Goal: Use online tool/utility: Use online tool/utility

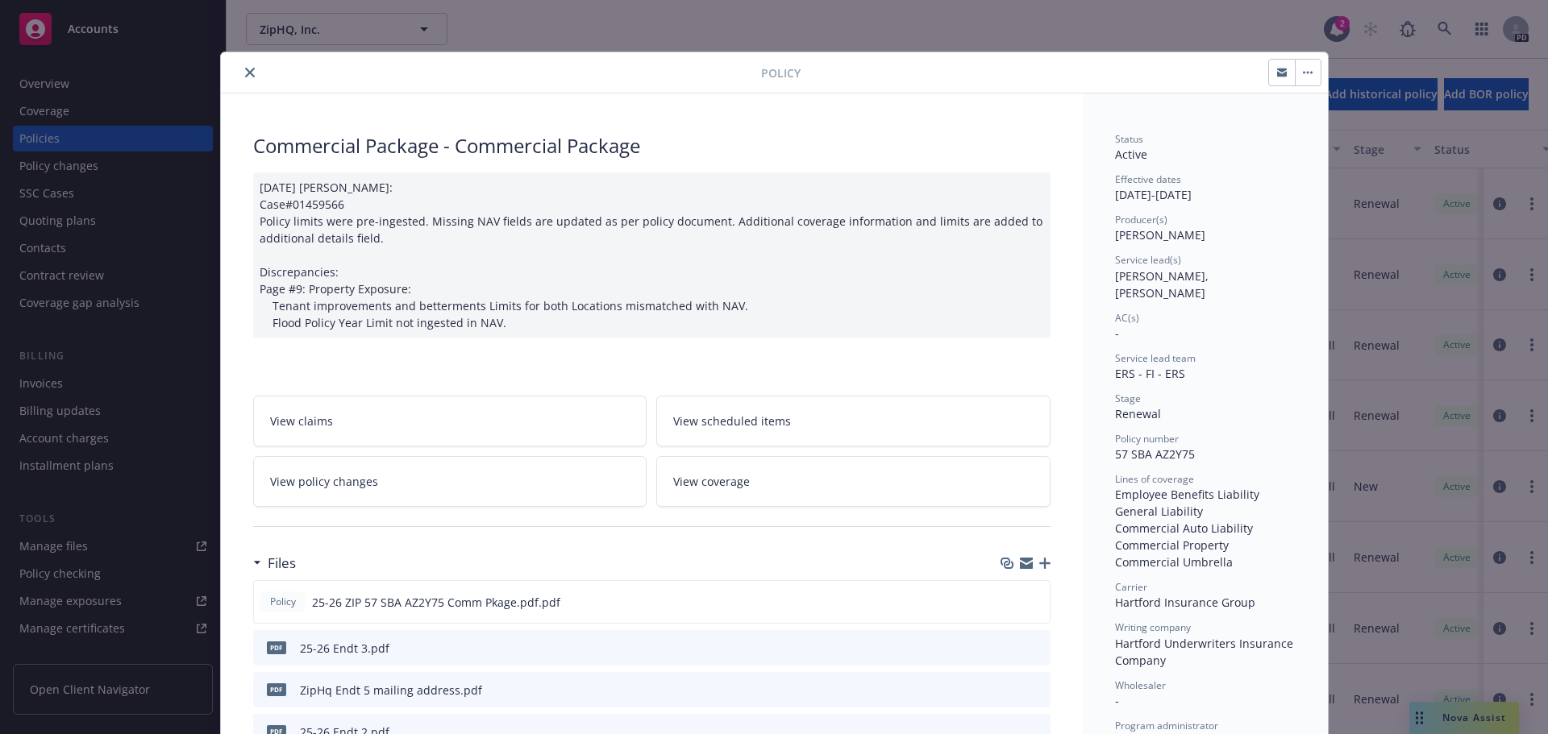
scroll to position [48, 0]
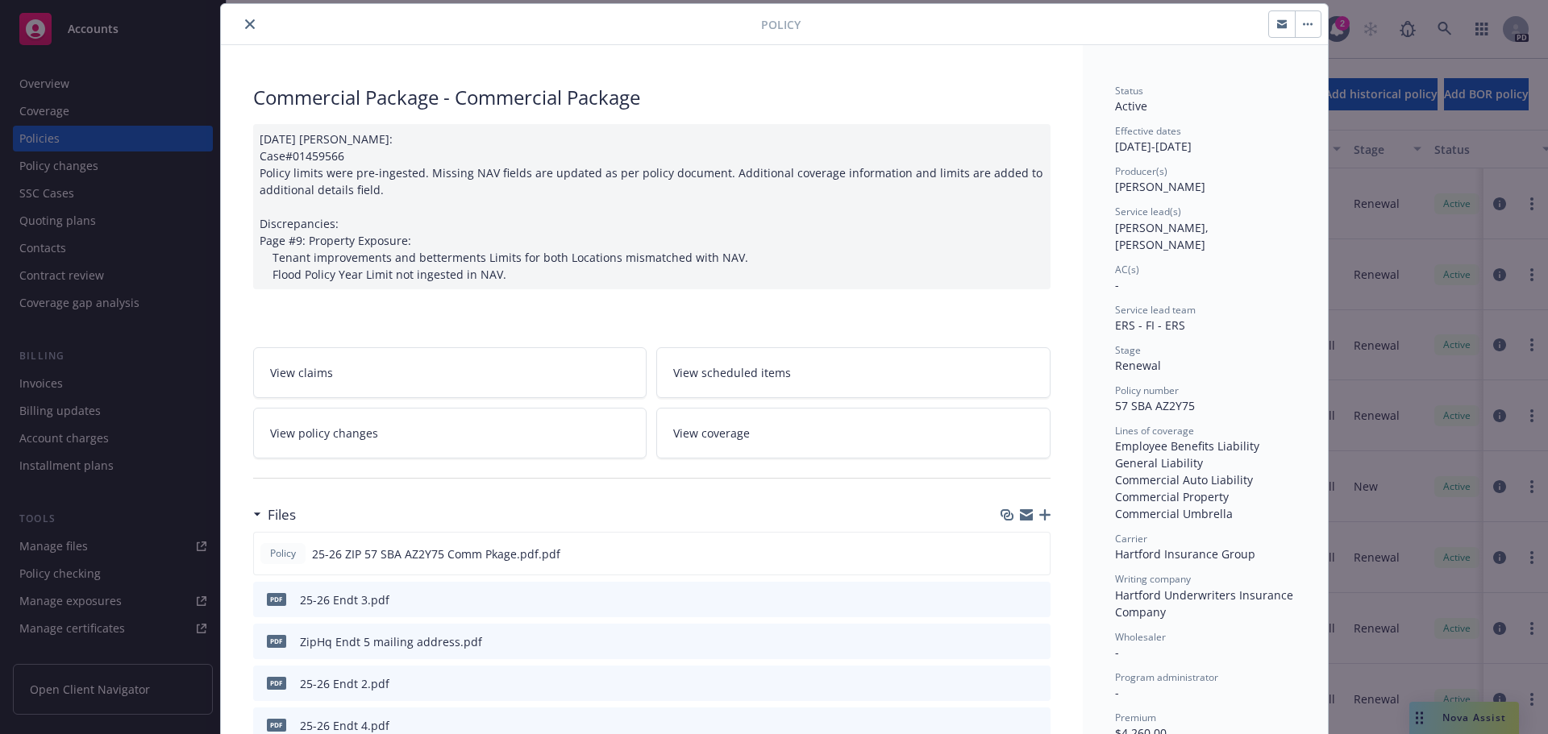
click at [245, 20] on icon "close" at bounding box center [250, 24] width 10 height 10
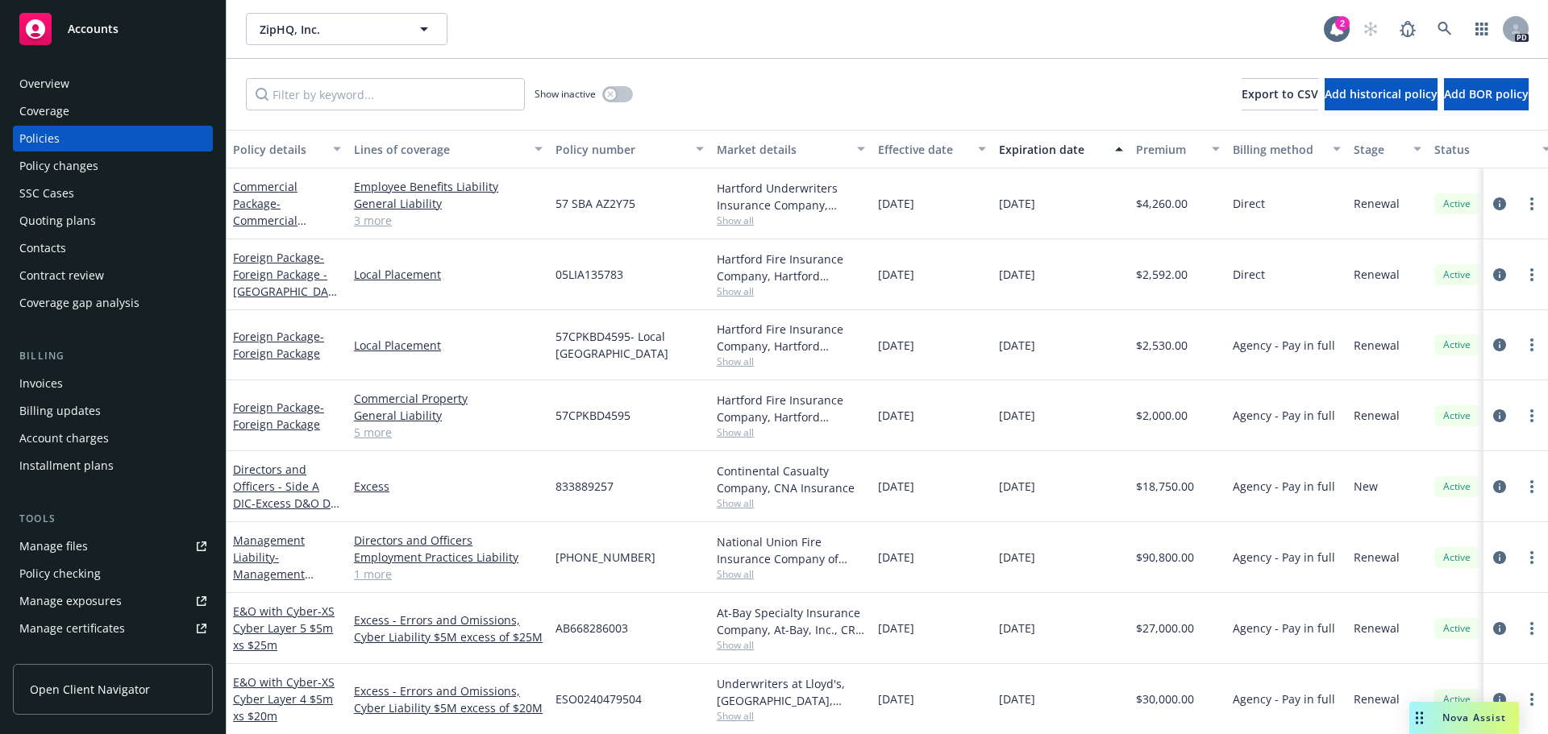
click at [62, 78] on div "Overview" at bounding box center [44, 84] width 50 height 26
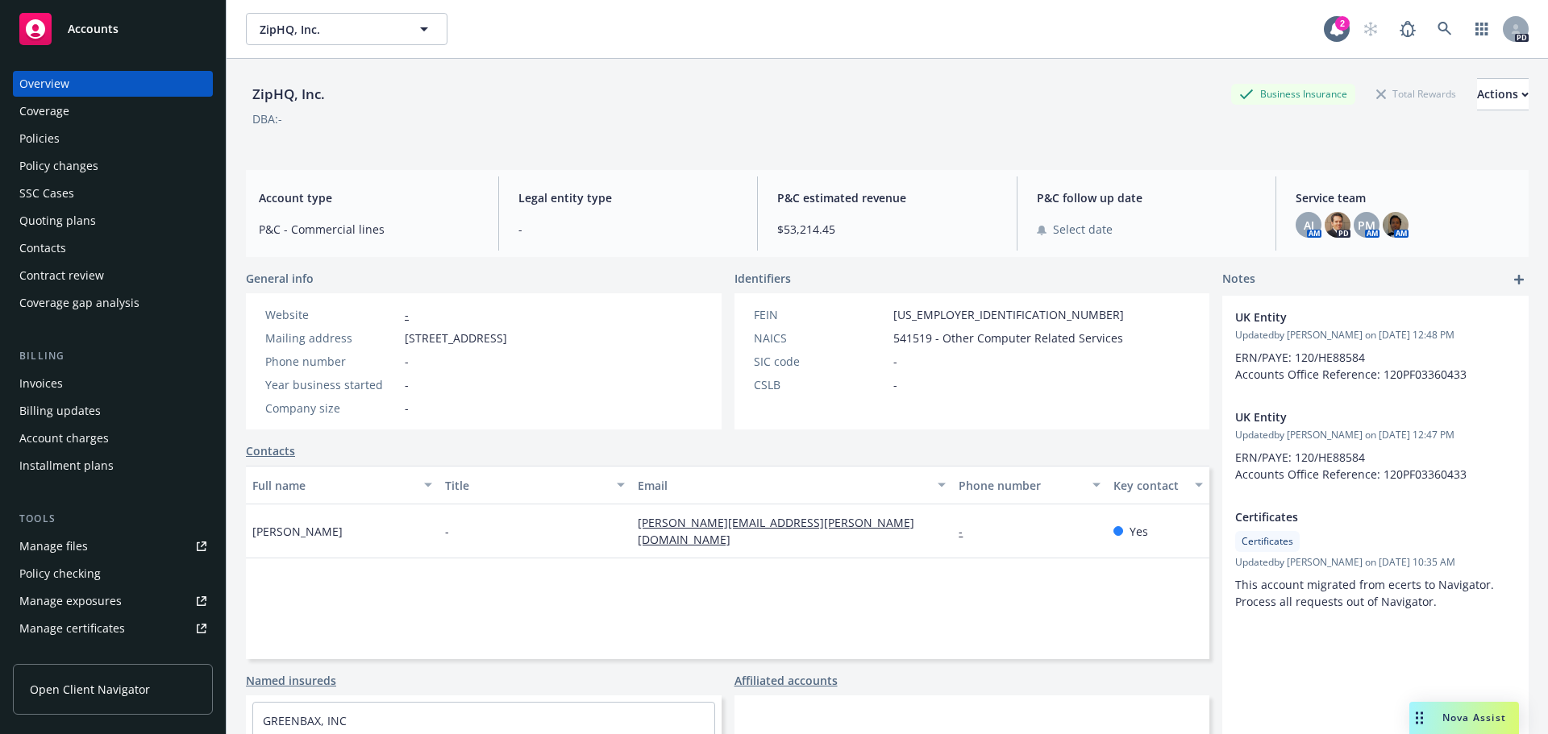
click at [1477, 721] on span "Nova Assist" at bounding box center [1474, 718] width 64 height 14
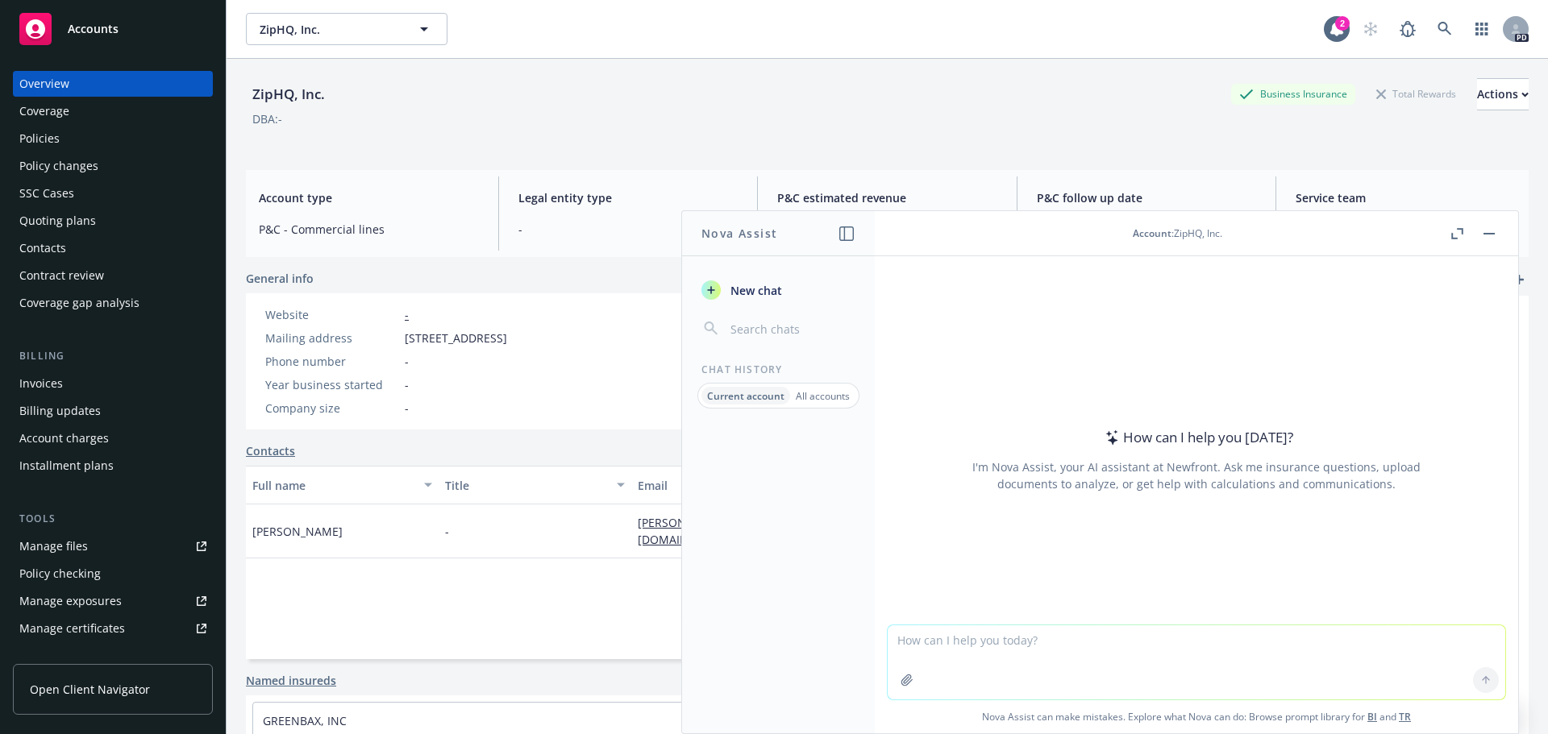
click at [101, 26] on span "Accounts" at bounding box center [93, 29] width 51 height 13
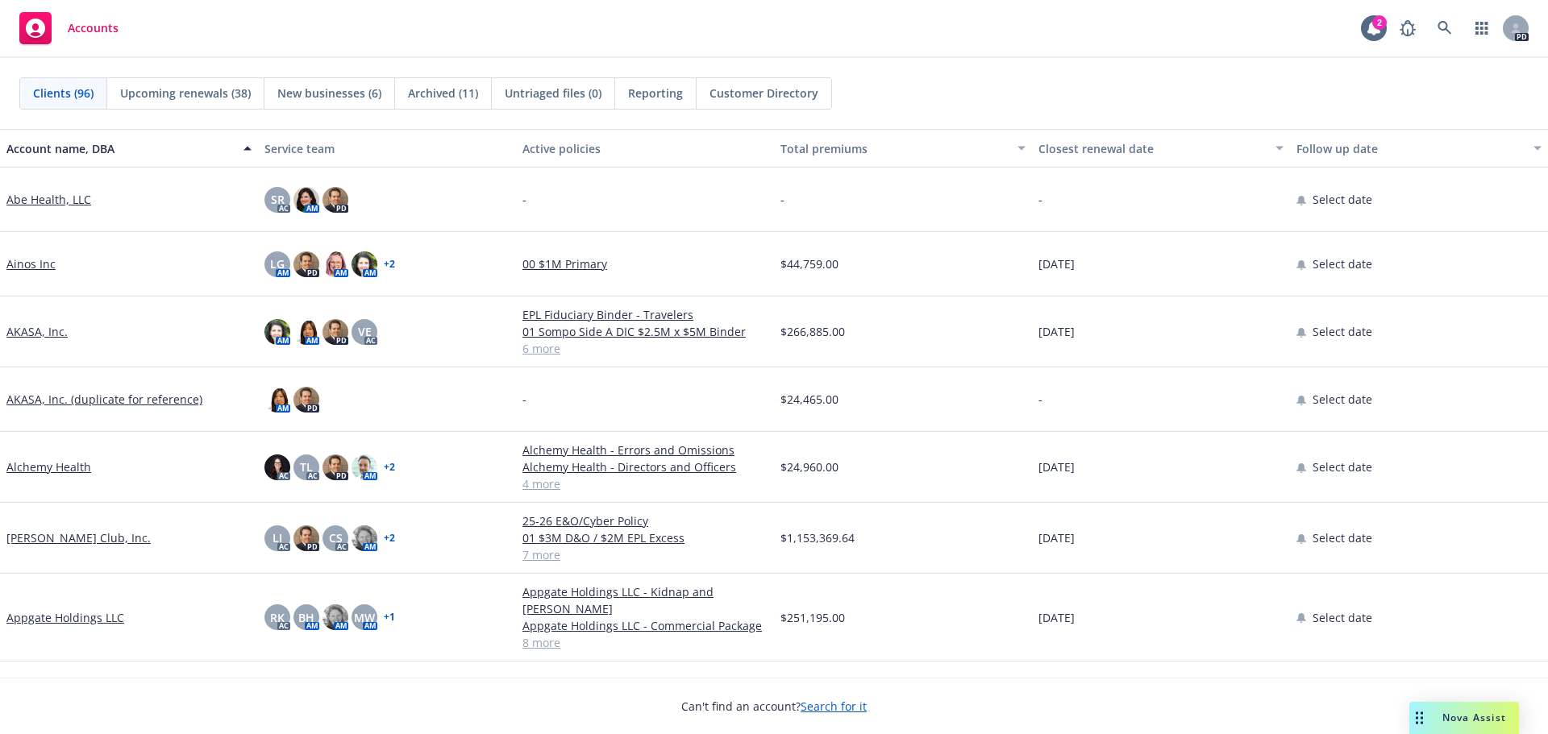
click at [1430, 721] on div "Nova Assist" at bounding box center [1473, 718] width 89 height 14
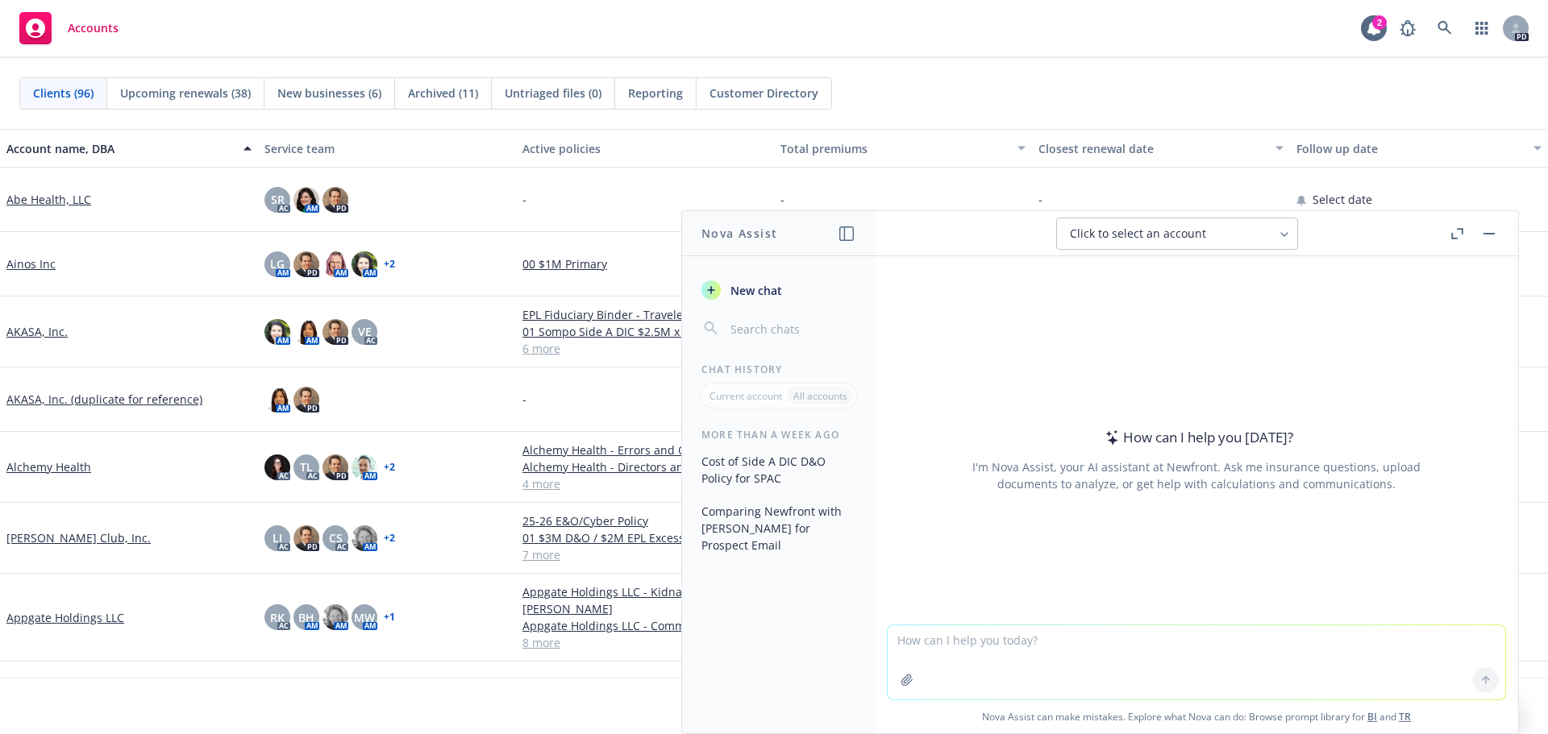
click at [1067, 632] on textarea at bounding box center [1196, 663] width 617 height 74
type textarea "I"
type textarea "m"
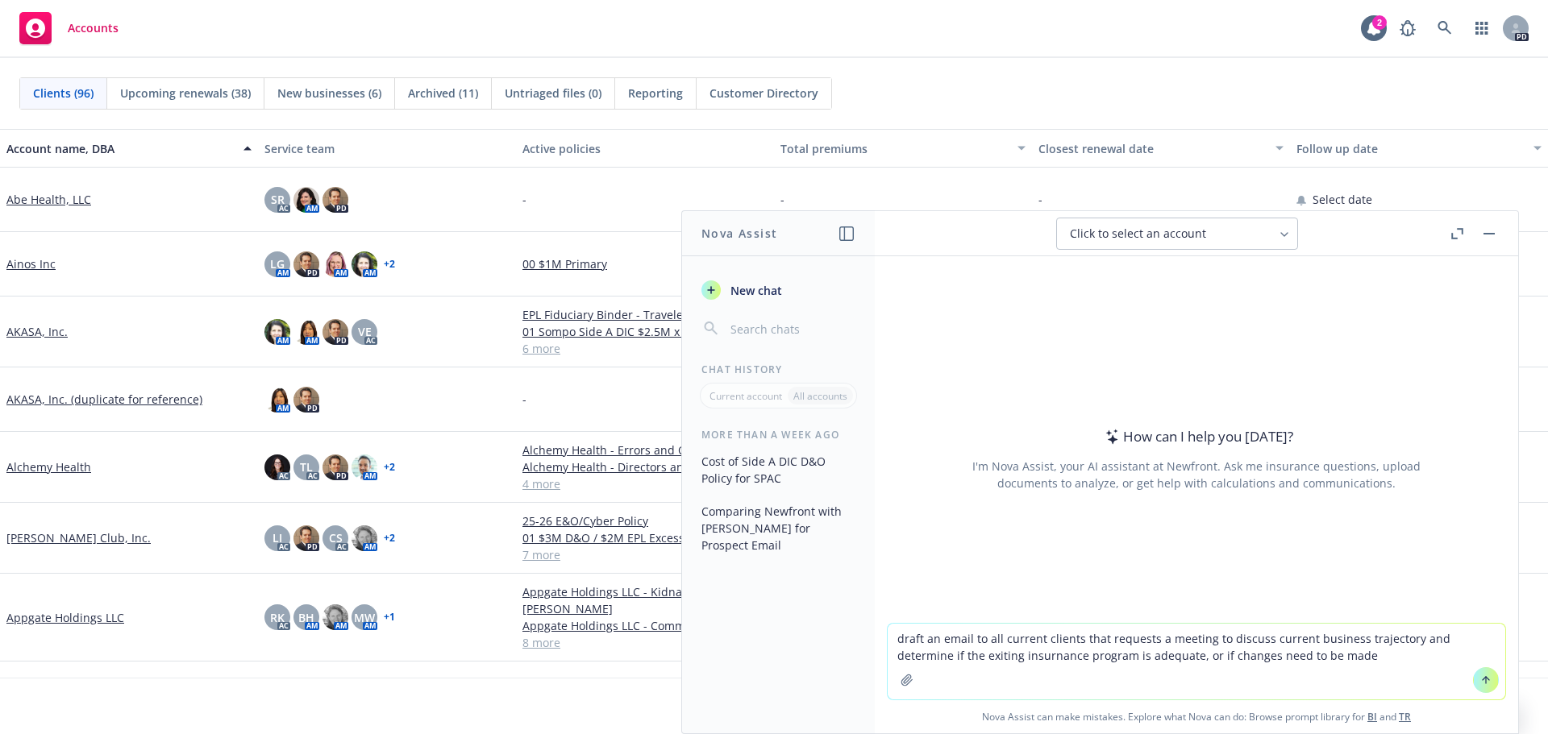
click at [991, 653] on textarea "draft an email to all current clients that requests a meeting to discuss curren…" at bounding box center [1196, 662] width 617 height 76
click at [967, 635] on textarea "draft an email to all current clients that requests a meeting to discuss curren…" at bounding box center [1196, 662] width 617 height 76
type textarea "draft an email I van send to all current clients that requests a meeting to dis…"
click at [1480, 681] on icon at bounding box center [1485, 680] width 11 height 11
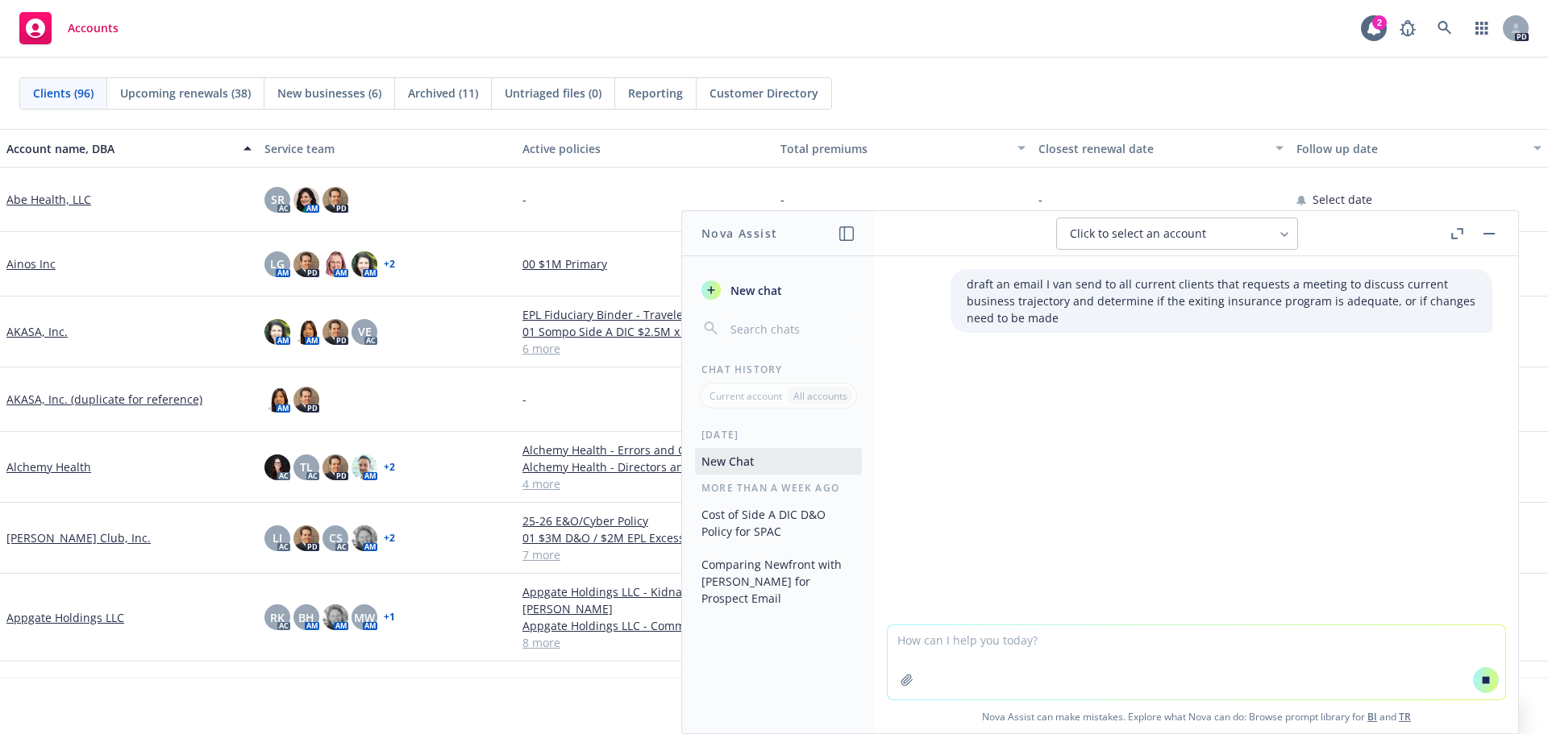
click at [1286, 234] on icon at bounding box center [1284, 234] width 13 height 13
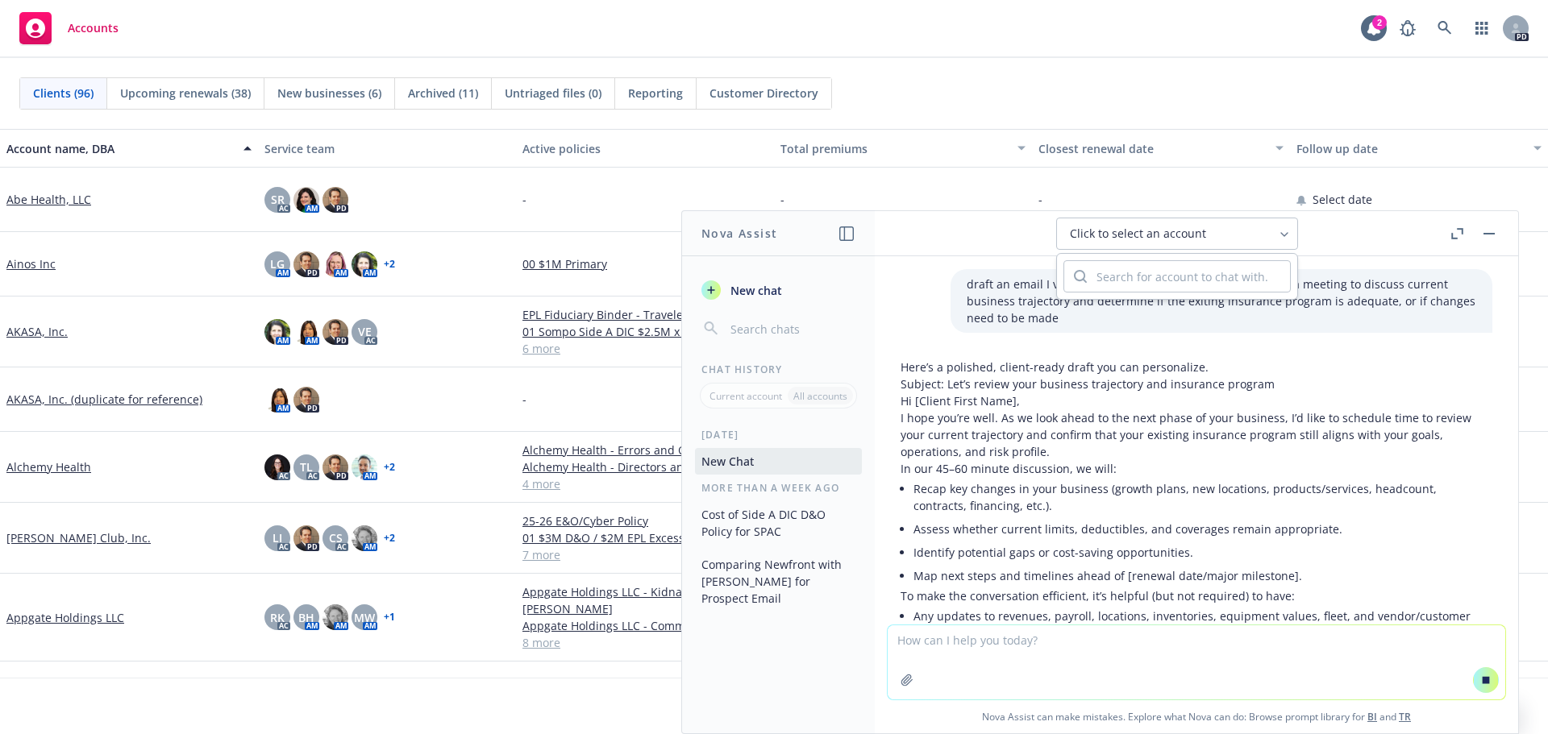
click at [936, 220] on div "Click to select an account" at bounding box center [1177, 234] width 540 height 32
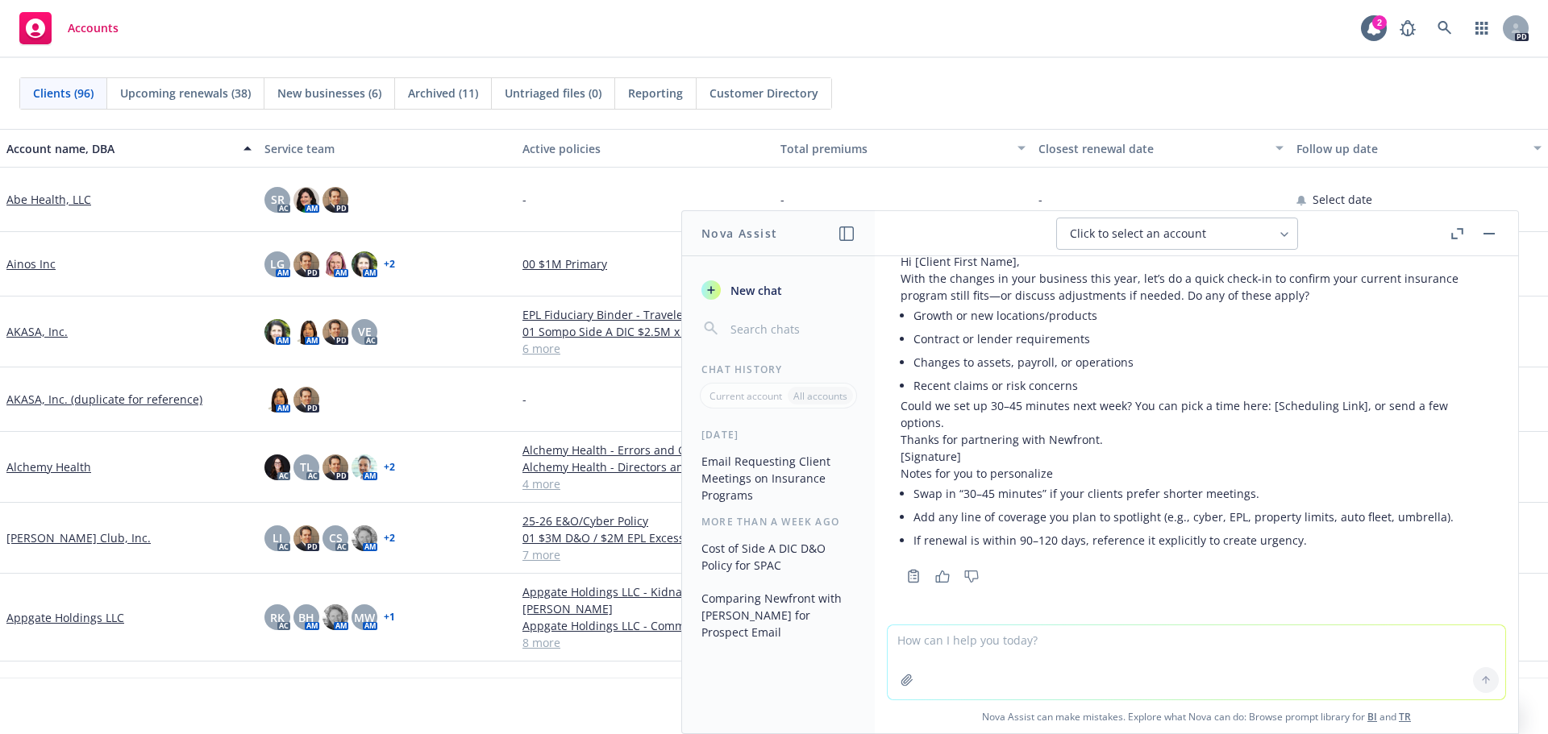
scroll to position [593, 0]
click at [1043, 643] on textarea at bounding box center [1196, 663] width 617 height 74
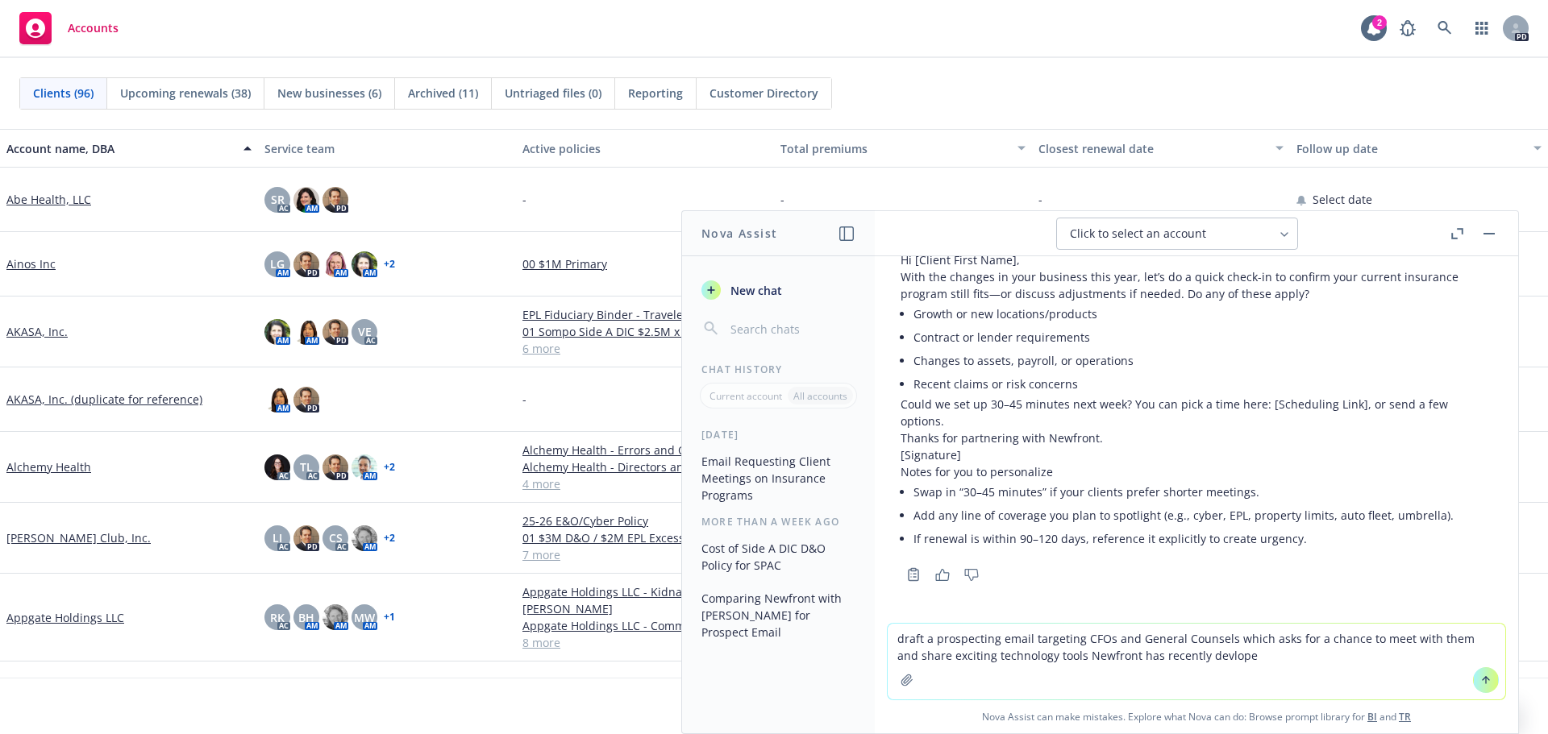
type textarea "draft a prospecting email targeting CFOs and General Counsels which asks for a …"
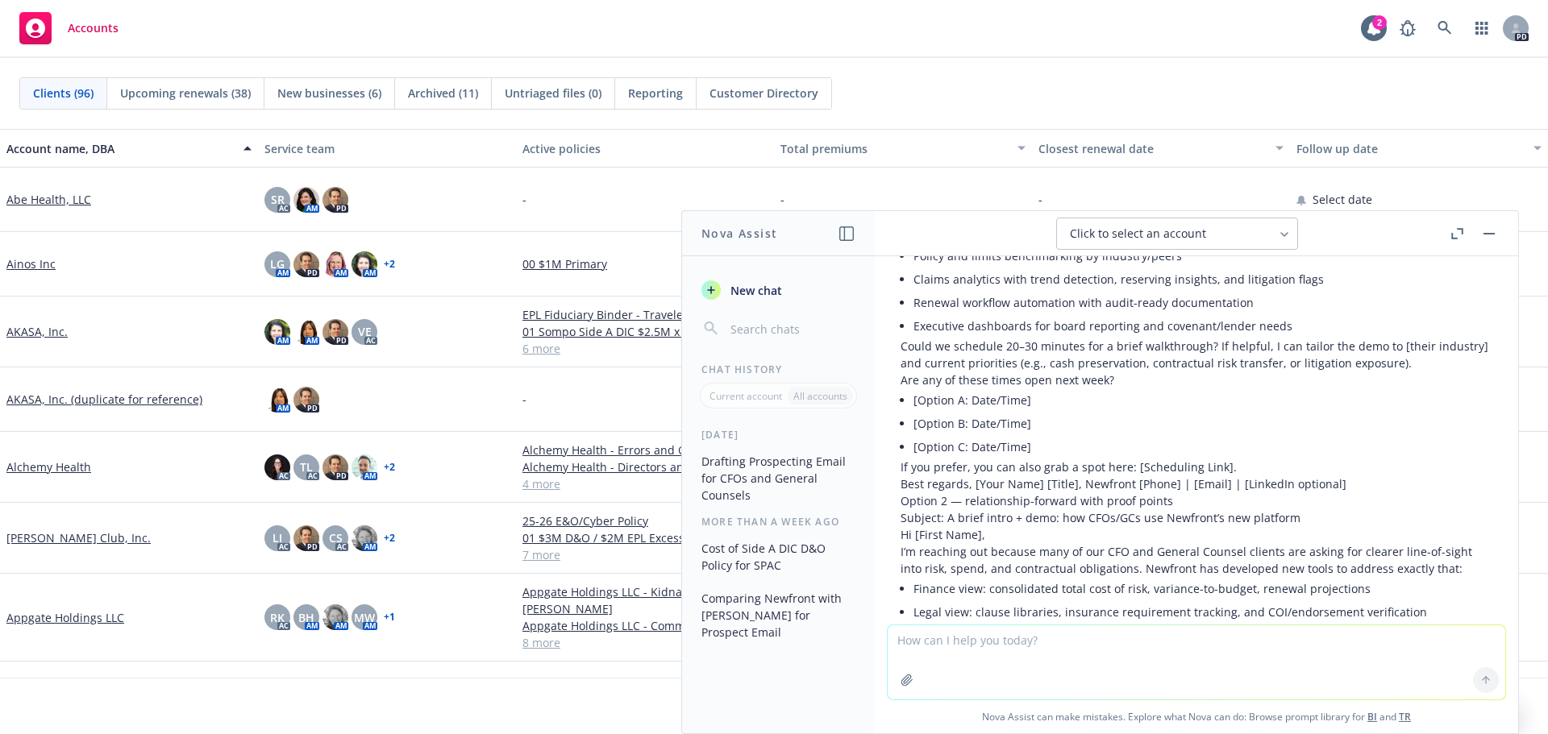
scroll to position [1248, 0]
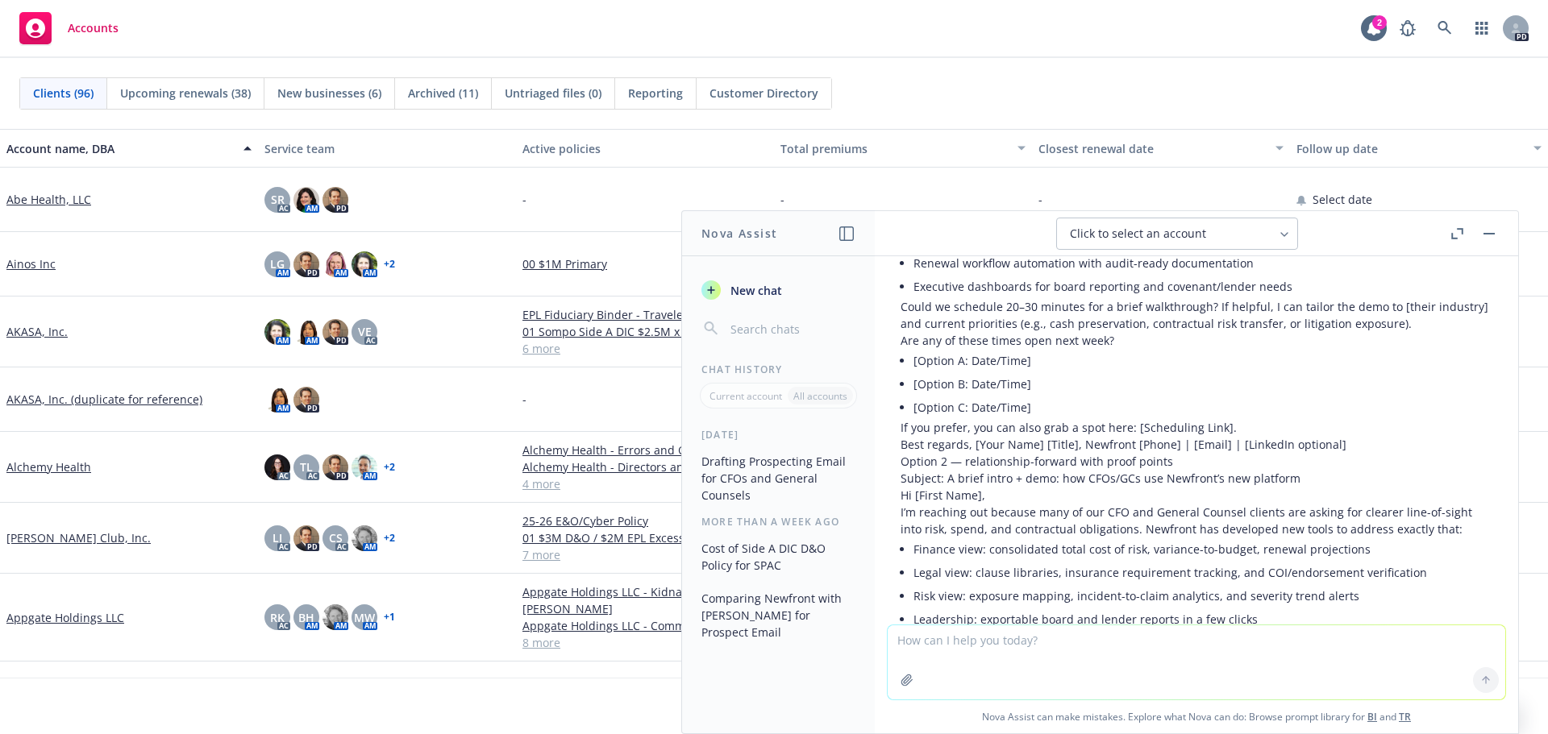
click at [900, 459] on p "Option 2 — relationship-forward with proof points" at bounding box center [1196, 461] width 592 height 17
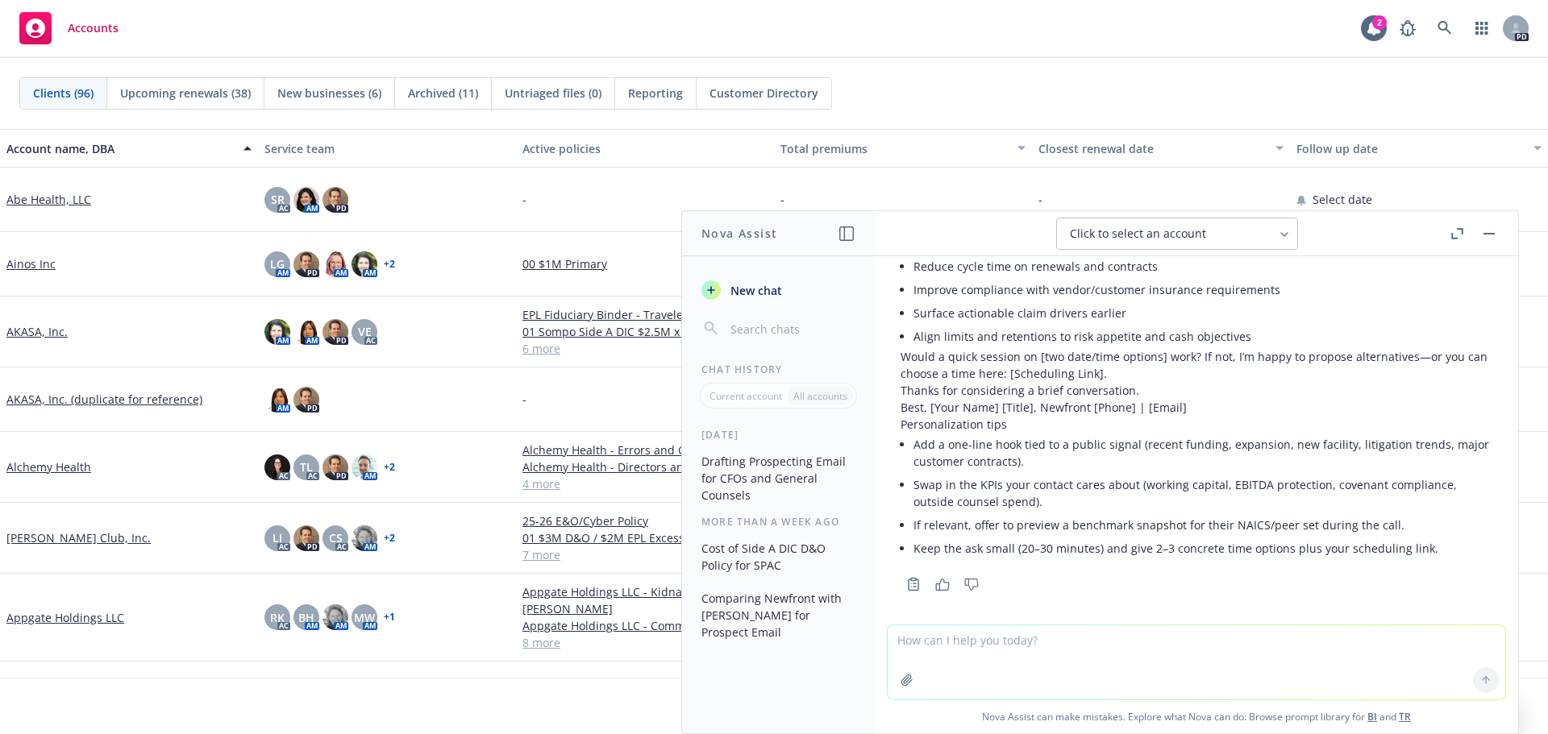
scroll to position [1651, 0]
